Goal: Complete application form

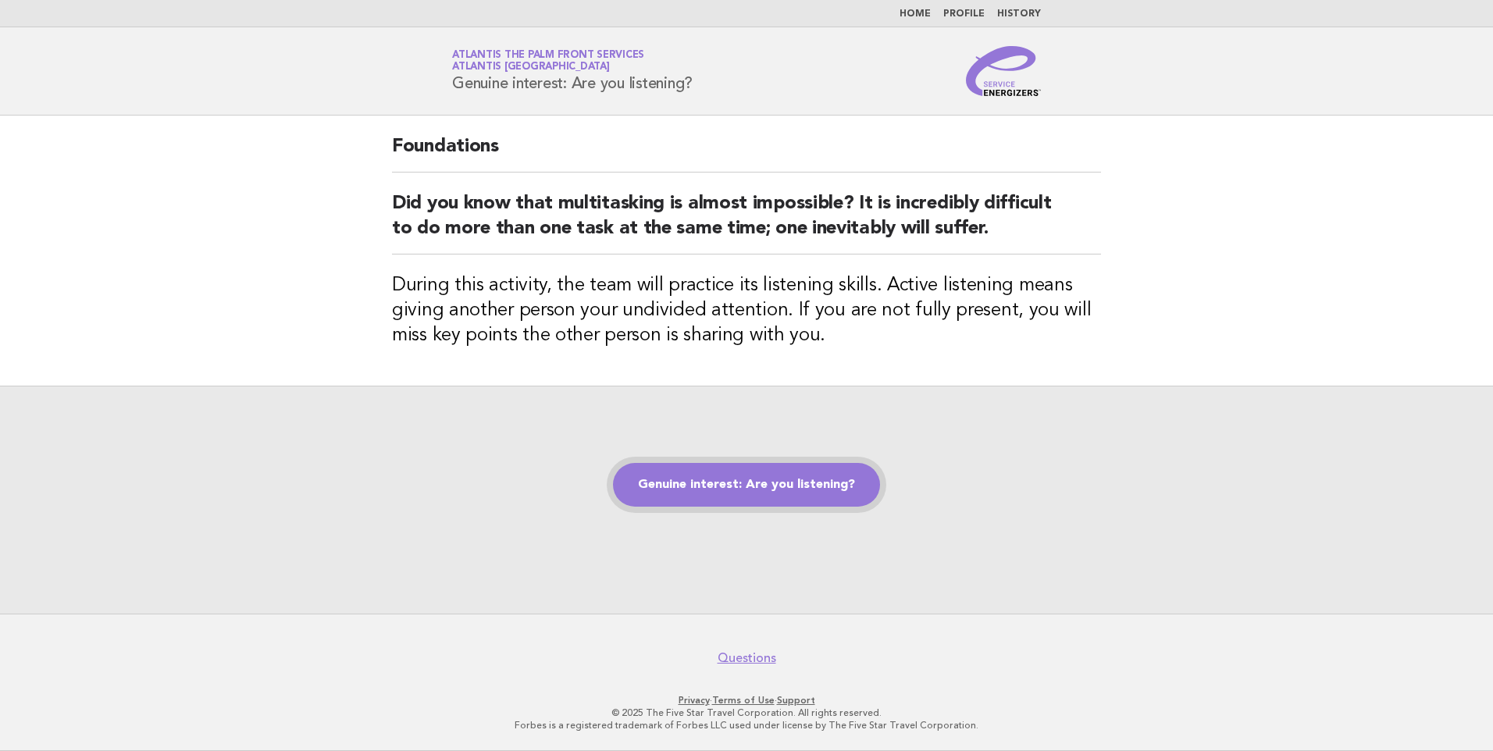
click at [751, 482] on link "Genuine interest: Are you listening?" at bounding box center [746, 485] width 267 height 44
click at [752, 482] on link "Genuine interest: Are you listening?" at bounding box center [746, 485] width 267 height 44
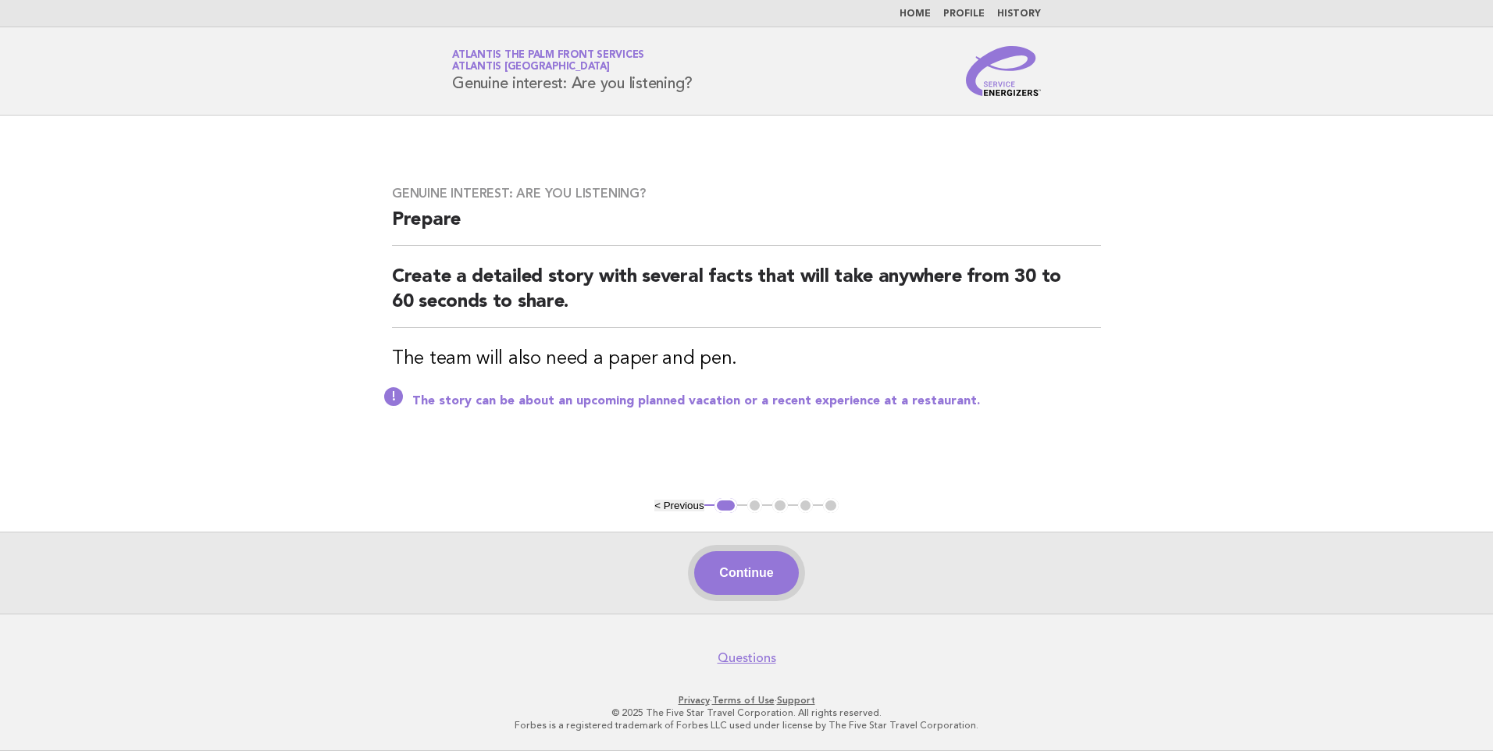
click at [773, 571] on button "Continue" at bounding box center [746, 573] width 104 height 44
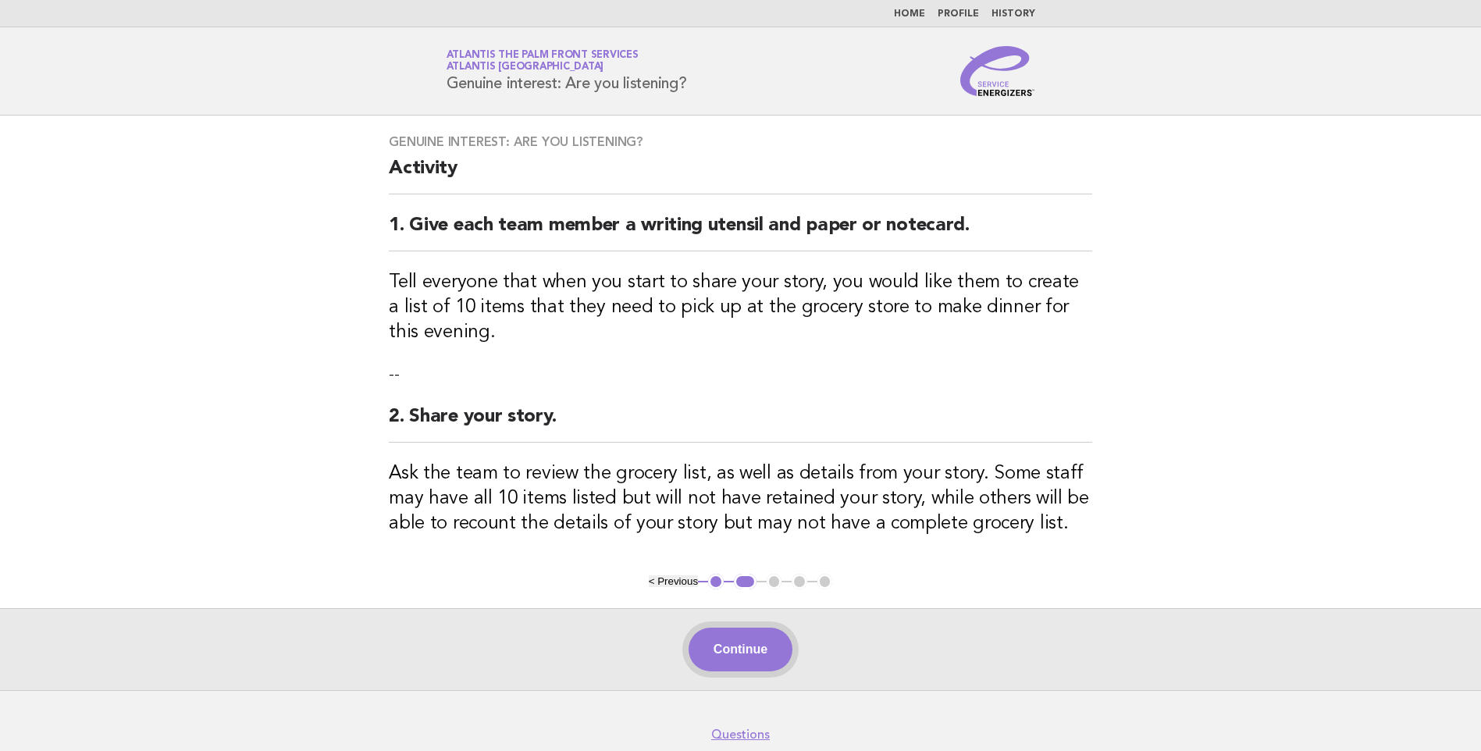
click at [744, 654] on button "Continue" at bounding box center [741, 650] width 104 height 44
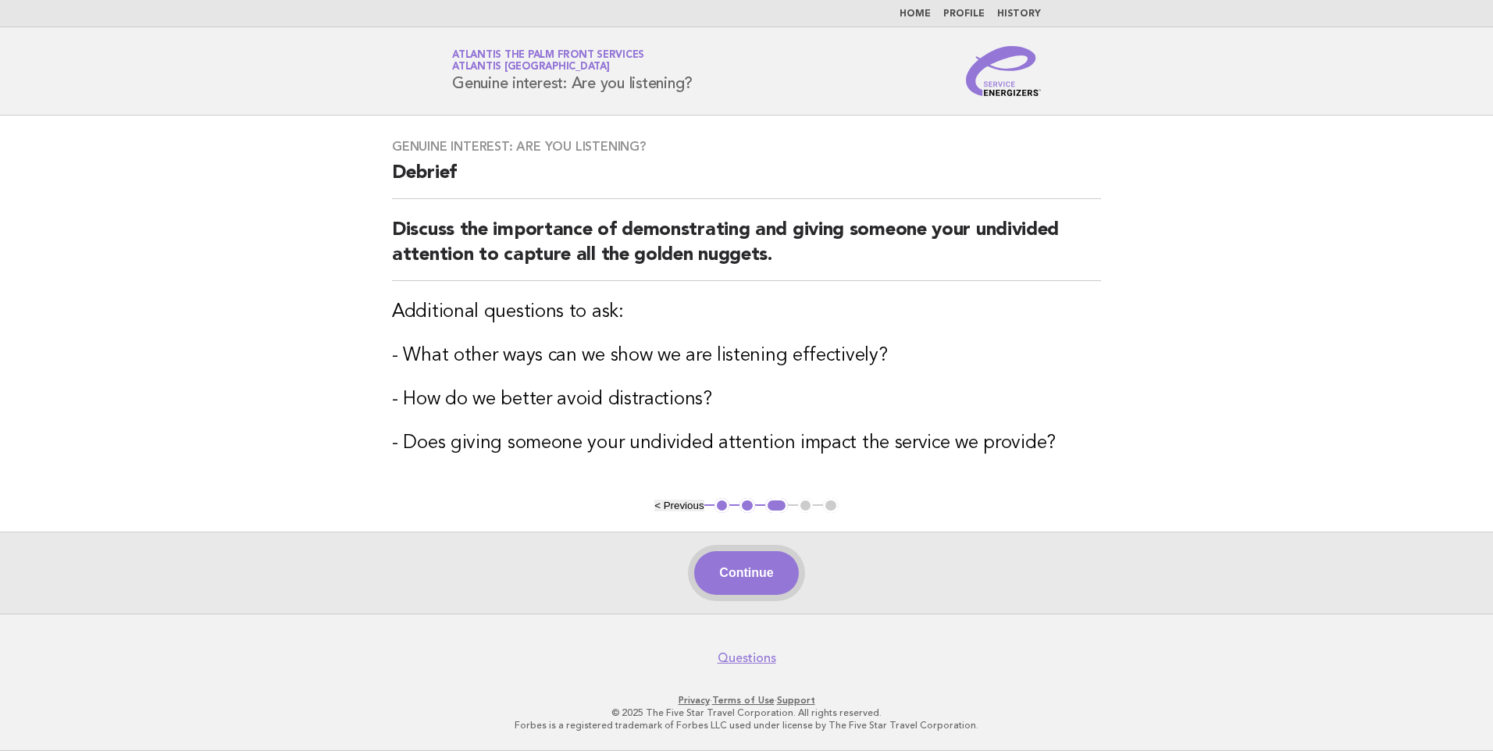
click at [769, 569] on button "Continue" at bounding box center [746, 573] width 104 height 44
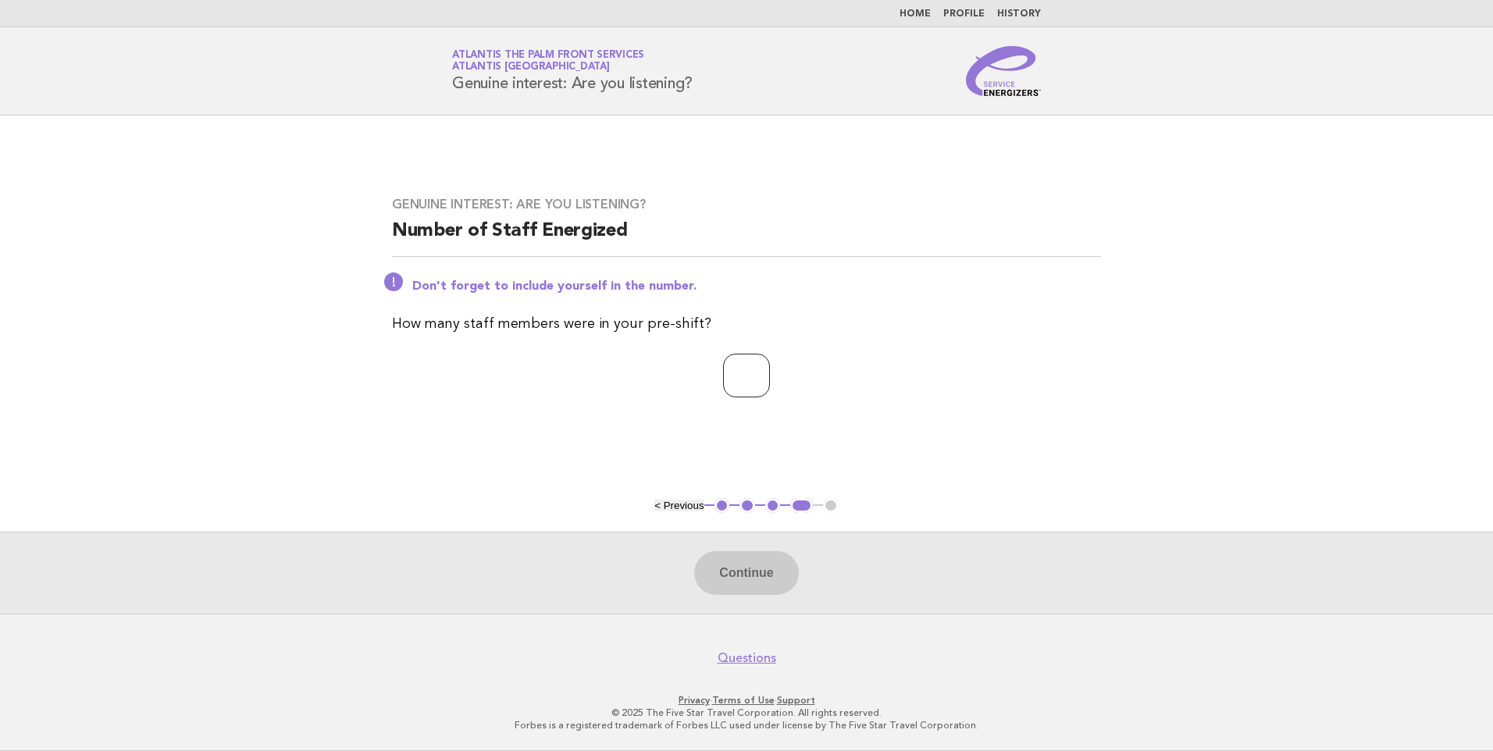
click at [729, 378] on input "number" at bounding box center [746, 376] width 47 height 44
type input "*"
click at [749, 564] on button "Continue" at bounding box center [746, 573] width 104 height 44
